Goal: Task Accomplishment & Management: Complete application form

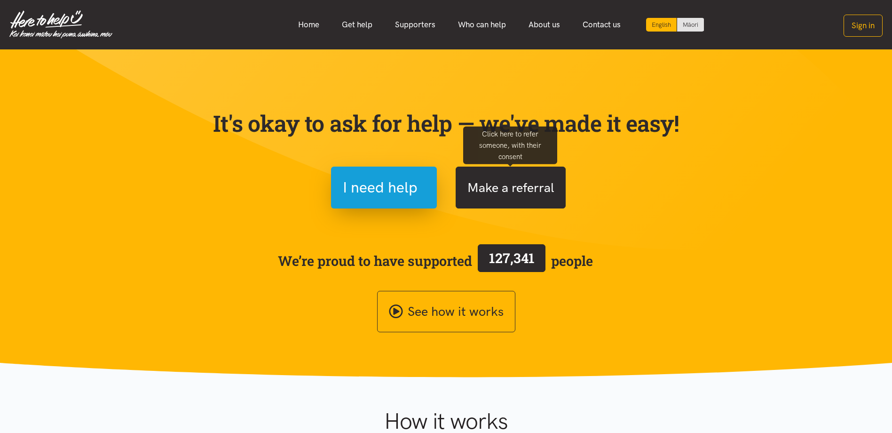
click at [493, 193] on button "Make a referral" at bounding box center [511, 188] width 110 height 42
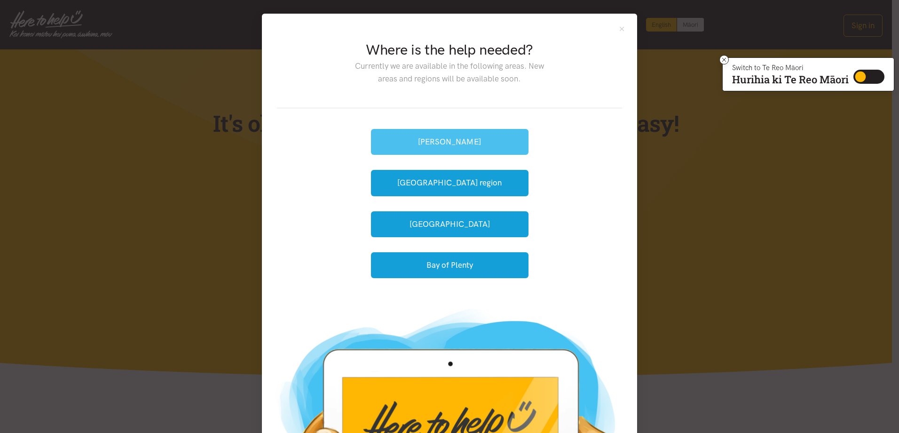
click at [444, 143] on button "[PERSON_NAME]" at bounding box center [450, 142] width 158 height 26
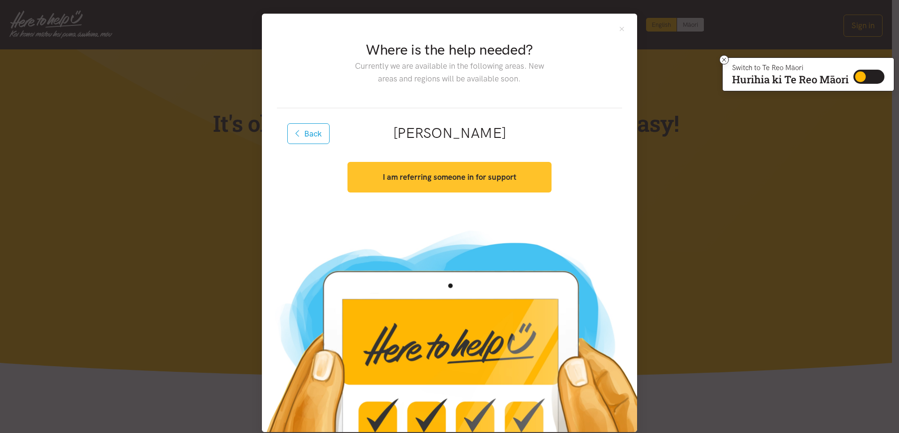
click at [419, 177] on strong "I am referring someone in for support" at bounding box center [450, 176] width 134 height 9
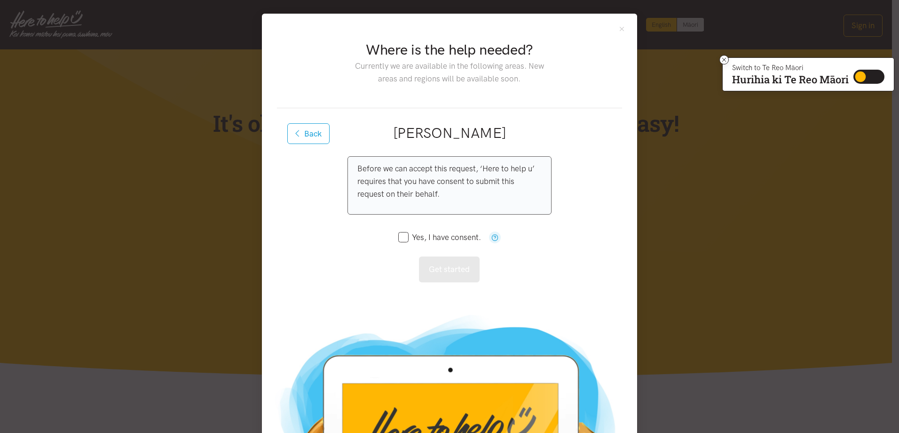
click at [398, 234] on input "Yes, I have consent." at bounding box center [439, 237] width 83 height 8
checkbox input "true"
click at [460, 272] on button "Get started" at bounding box center [449, 269] width 61 height 26
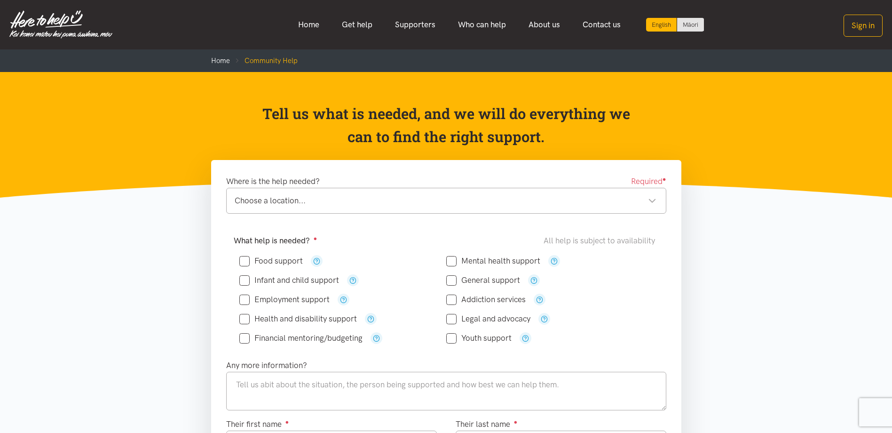
click at [284, 205] on div "Choose a location..." at bounding box center [446, 200] width 422 height 13
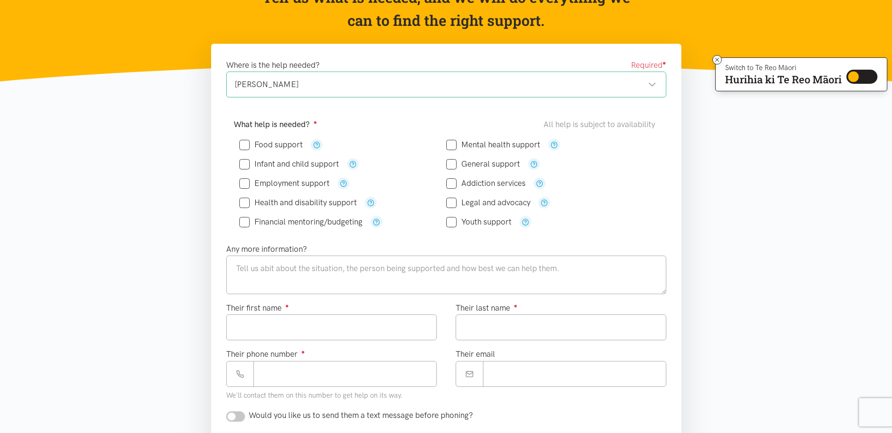
scroll to position [94, 0]
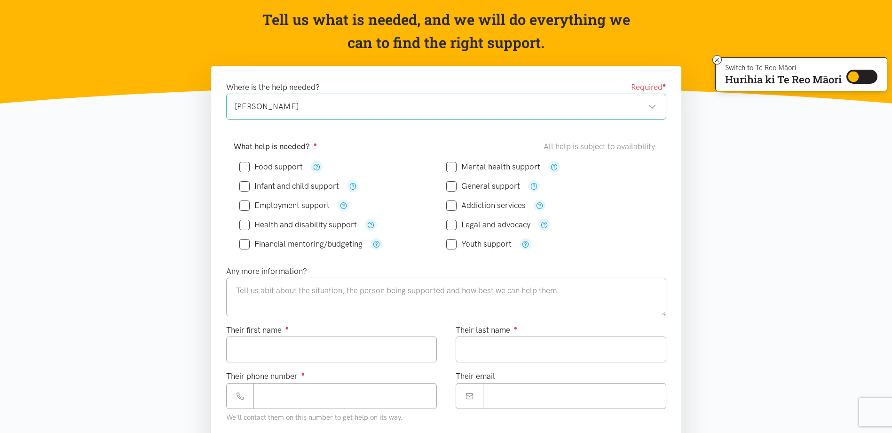
click at [247, 167] on input "Food support" at bounding box center [270, 167] width 63 height 8
checkbox input "true"
click at [242, 183] on input "Infant and child support" at bounding box center [289, 186] width 100 height 8
checkbox input "false"
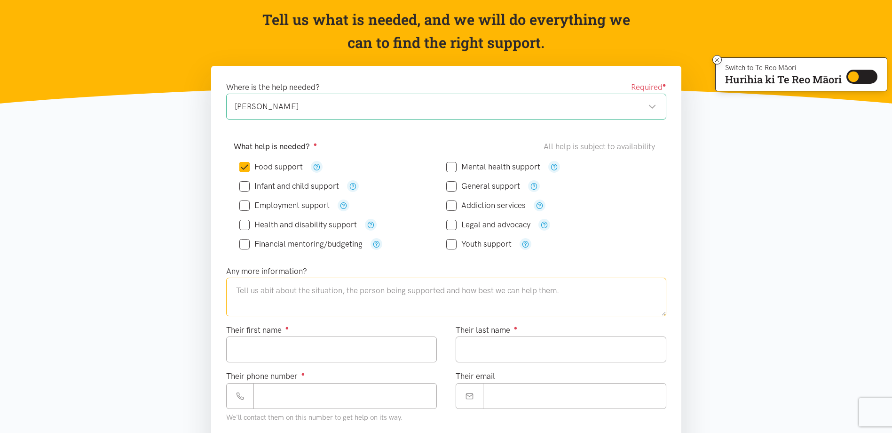
click at [286, 296] on textarea at bounding box center [446, 297] width 440 height 39
type textarea "S"
click at [442, 291] on textarea "Teenage single mother just arrived at Transitional Housing from Womens Refuge s…" at bounding box center [446, 297] width 440 height 39
type textarea "Teenage single mother just arrived at Transitional Housing from Womens Refuge s…"
click at [383, 352] on input "Their first name ●" at bounding box center [331, 349] width 211 height 26
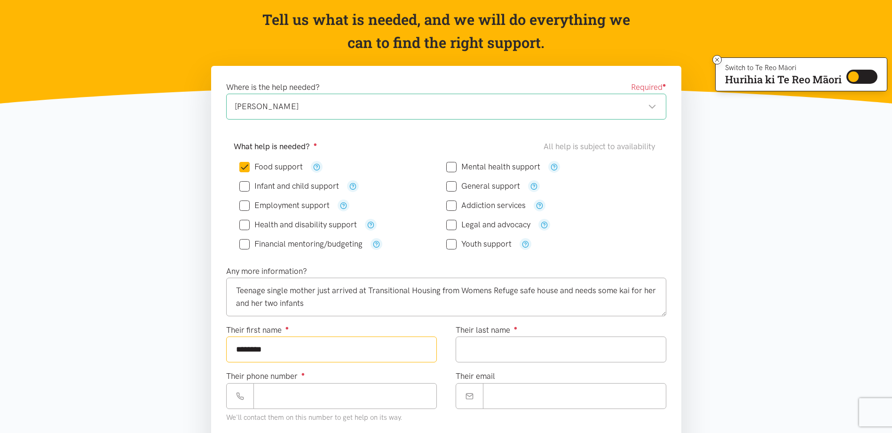
type input "********"
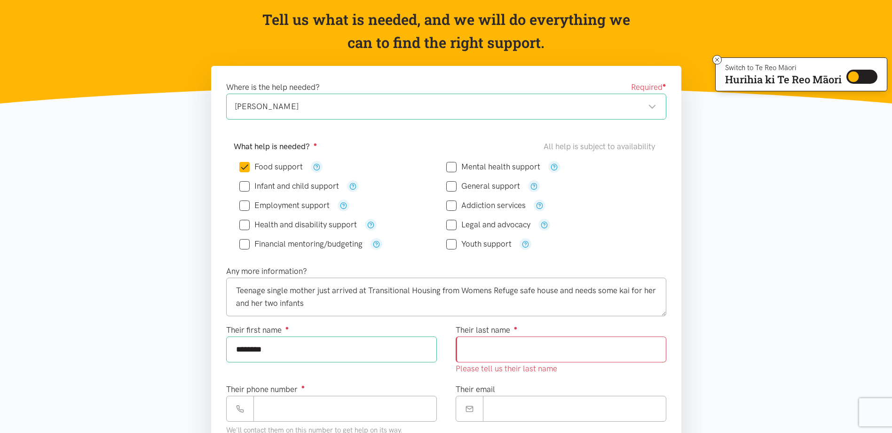
click at [560, 351] on input "Their last name ●" at bounding box center [561, 349] width 211 height 26
type input "*"
type input "******"
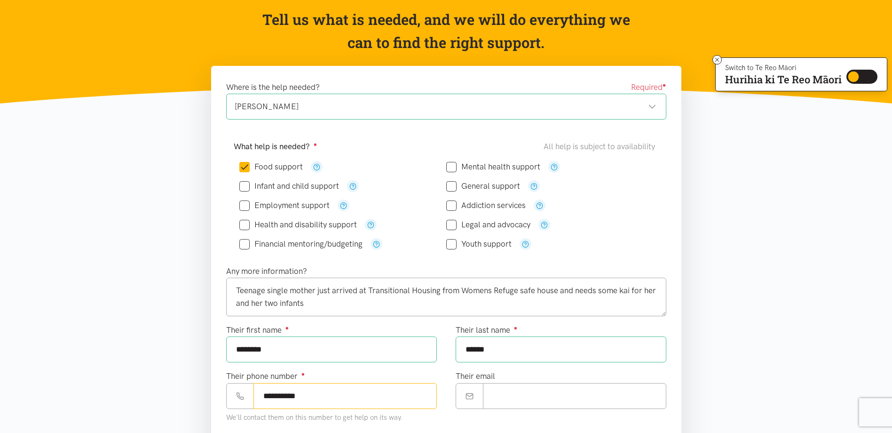
type input "**********"
click at [523, 403] on input "Their email" at bounding box center [574, 396] width 183 height 26
paste input "**********"
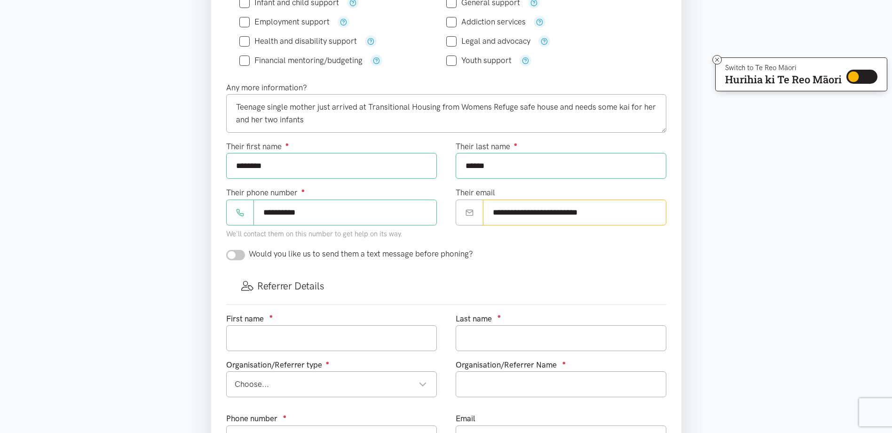
scroll to position [376, 0]
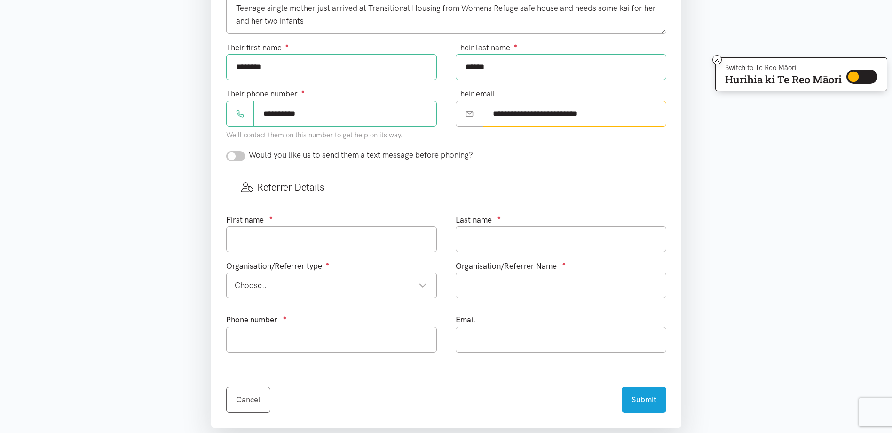
type input "**********"
click at [236, 158] on input "checkbox" at bounding box center [235, 156] width 19 height 10
checkbox input "true"
click at [272, 246] on input "text" at bounding box center [331, 239] width 211 height 26
type input "[PERSON_NAME]"
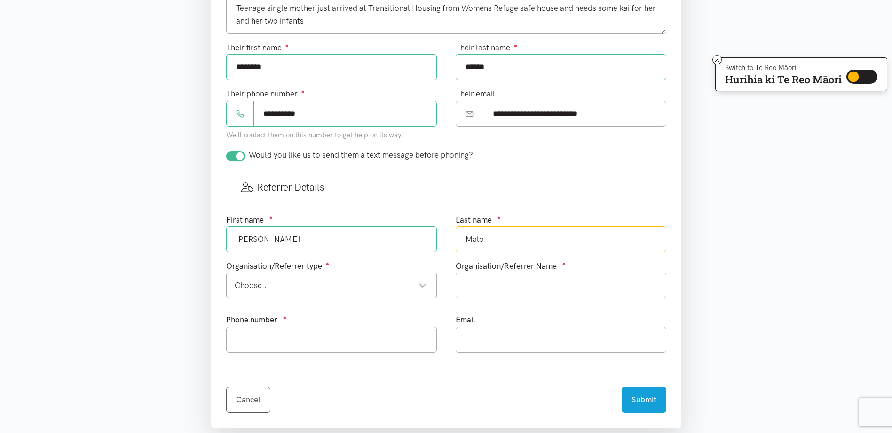
type input "Malo"
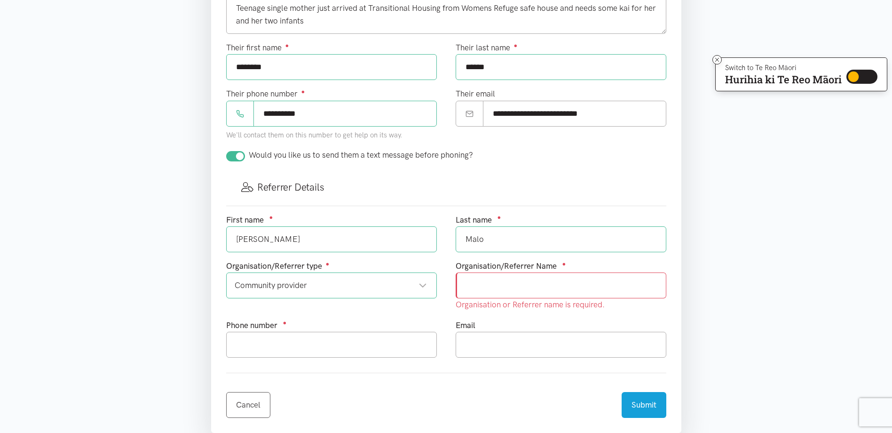
click at [427, 292] on div "Community provider Community provider" at bounding box center [331, 285] width 211 height 26
click at [434, 286] on div "Other Other" at bounding box center [331, 285] width 211 height 26
click at [490, 283] on input "text" at bounding box center [561, 285] width 211 height 26
type input "s"
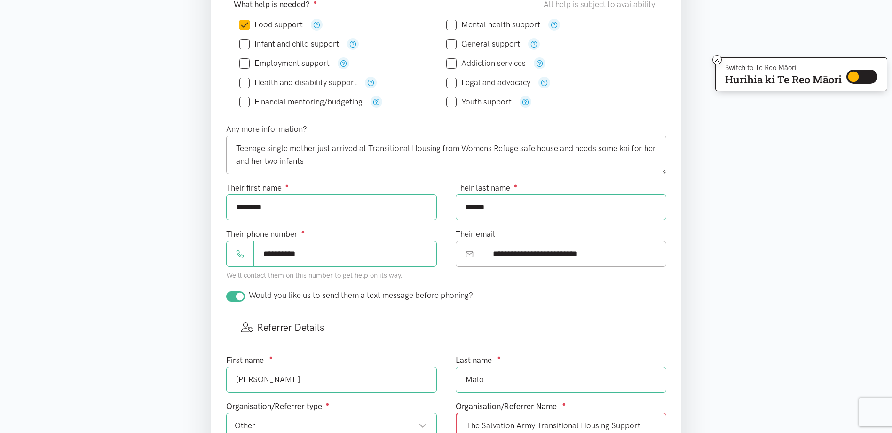
scroll to position [235, 0]
type input "The Salvation Army Transitional Housing Support"
click at [314, 160] on textarea "Teenage single mother just arrived at Transitional Housing from Womens Refuge s…" at bounding box center [446, 155] width 440 height 39
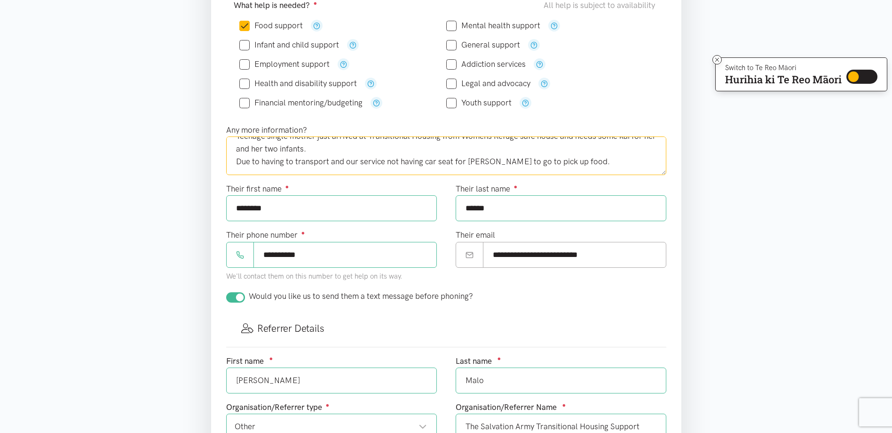
scroll to position [18, 0]
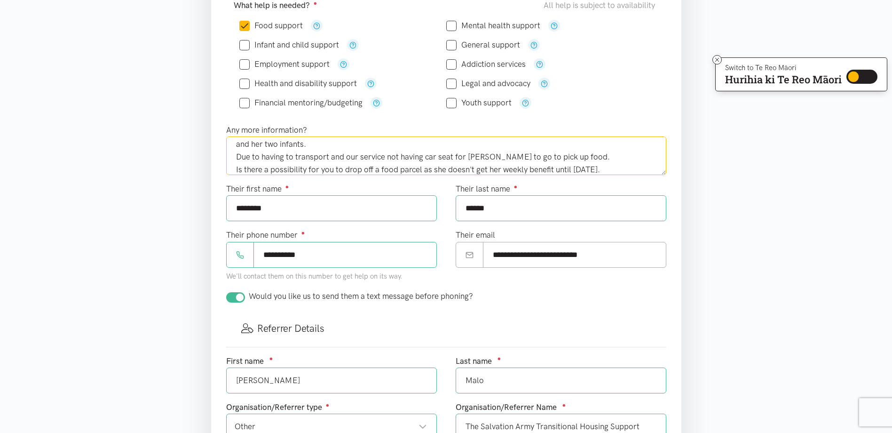
click at [451, 155] on textarea "Teenage single mother just arrived at Transitional Housing from Womens Refuge s…" at bounding box center [446, 155] width 440 height 39
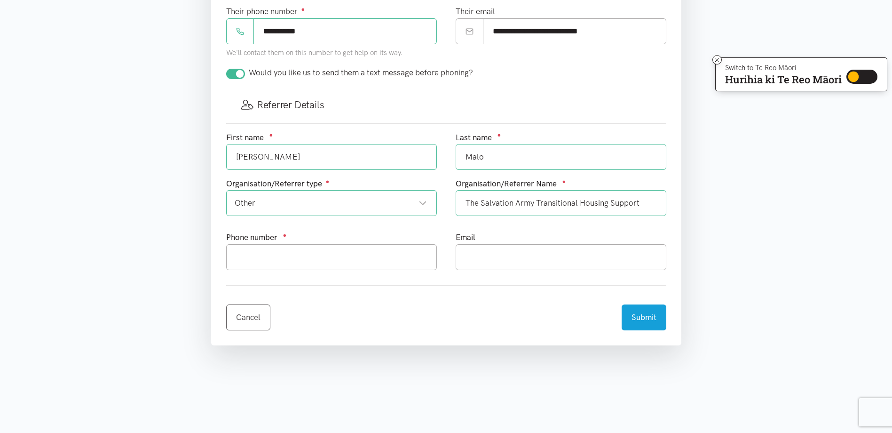
scroll to position [470, 0]
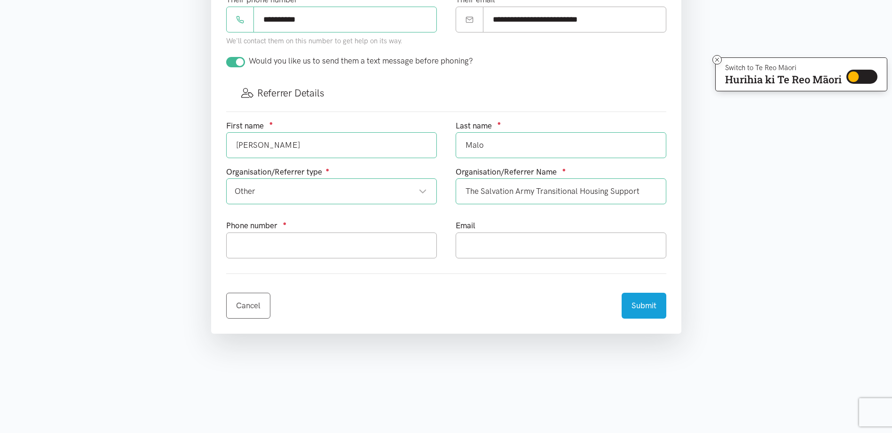
type textarea "Teenage single mother just arrived at Transitional Housing from Womens Refuge s…"
click at [287, 244] on input "text" at bounding box center [331, 245] width 211 height 26
type input "0220113392"
type input "`"
type input "[PERSON_NAME][EMAIL_ADDRESS][DOMAIN_NAME]"
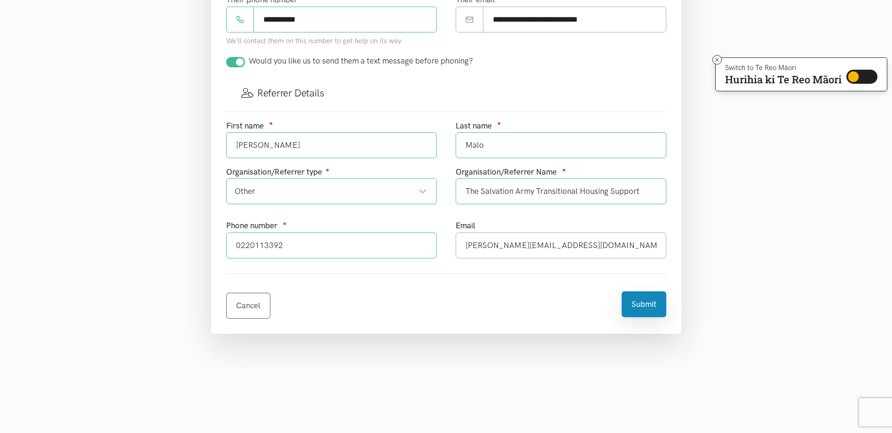
click button "Submit" at bounding box center [644, 304] width 45 height 26
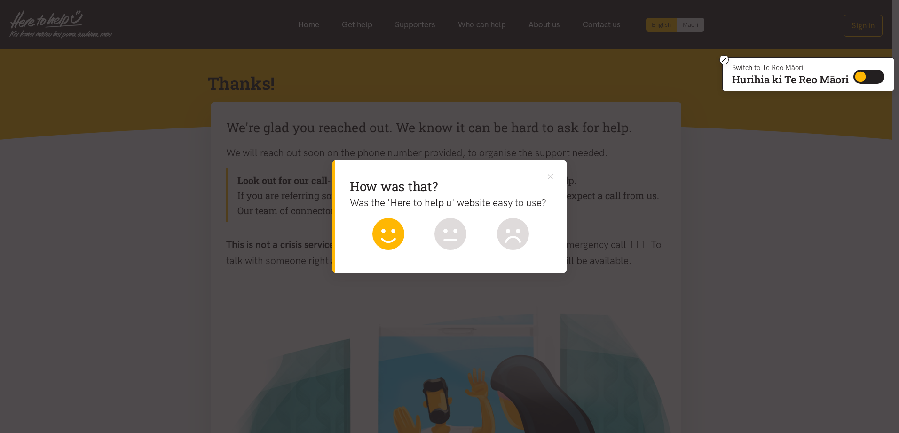
click at [404, 239] on icon at bounding box center [389, 234] width 32 height 32
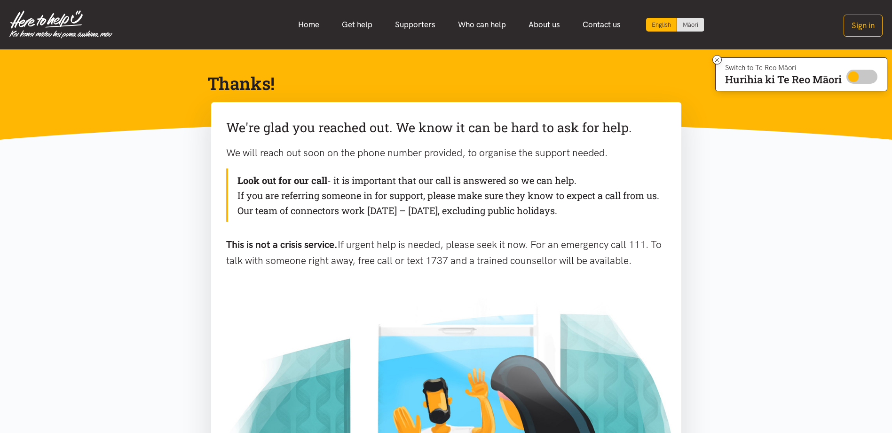
click at [857, 76] on input "Switch to Te Reo Māori" at bounding box center [862, 77] width 31 height 14
checkbox input "true"
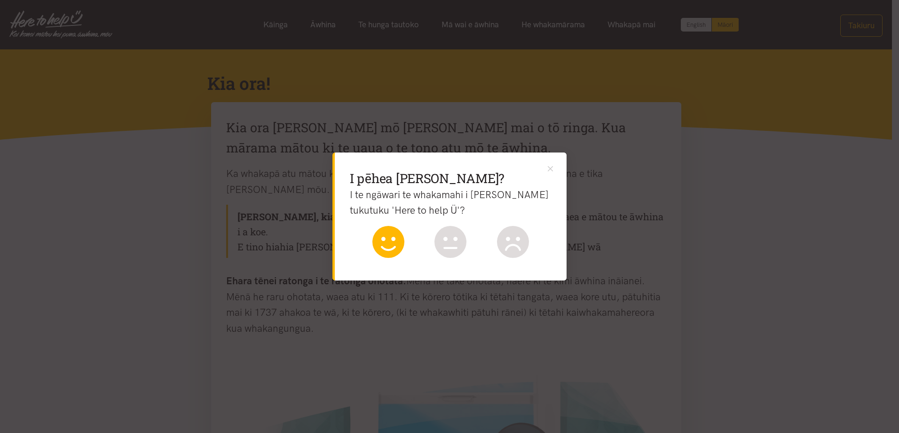
click at [392, 248] on icon at bounding box center [389, 242] width 32 height 32
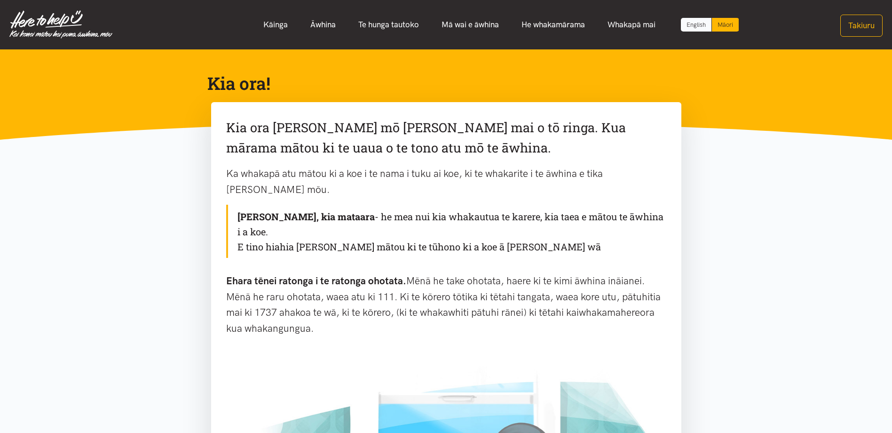
click at [710, 24] on link "English" at bounding box center [696, 25] width 31 height 14
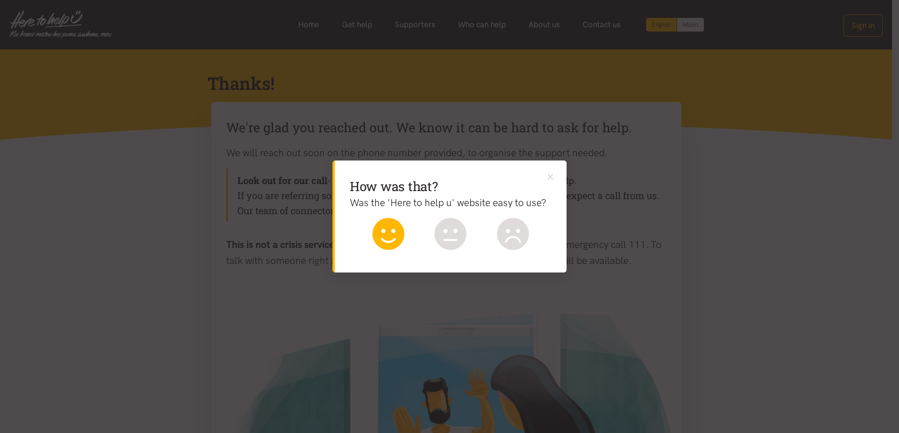
click at [384, 237] on icon at bounding box center [389, 234] width 32 height 32
